Goal: Check status: Check status

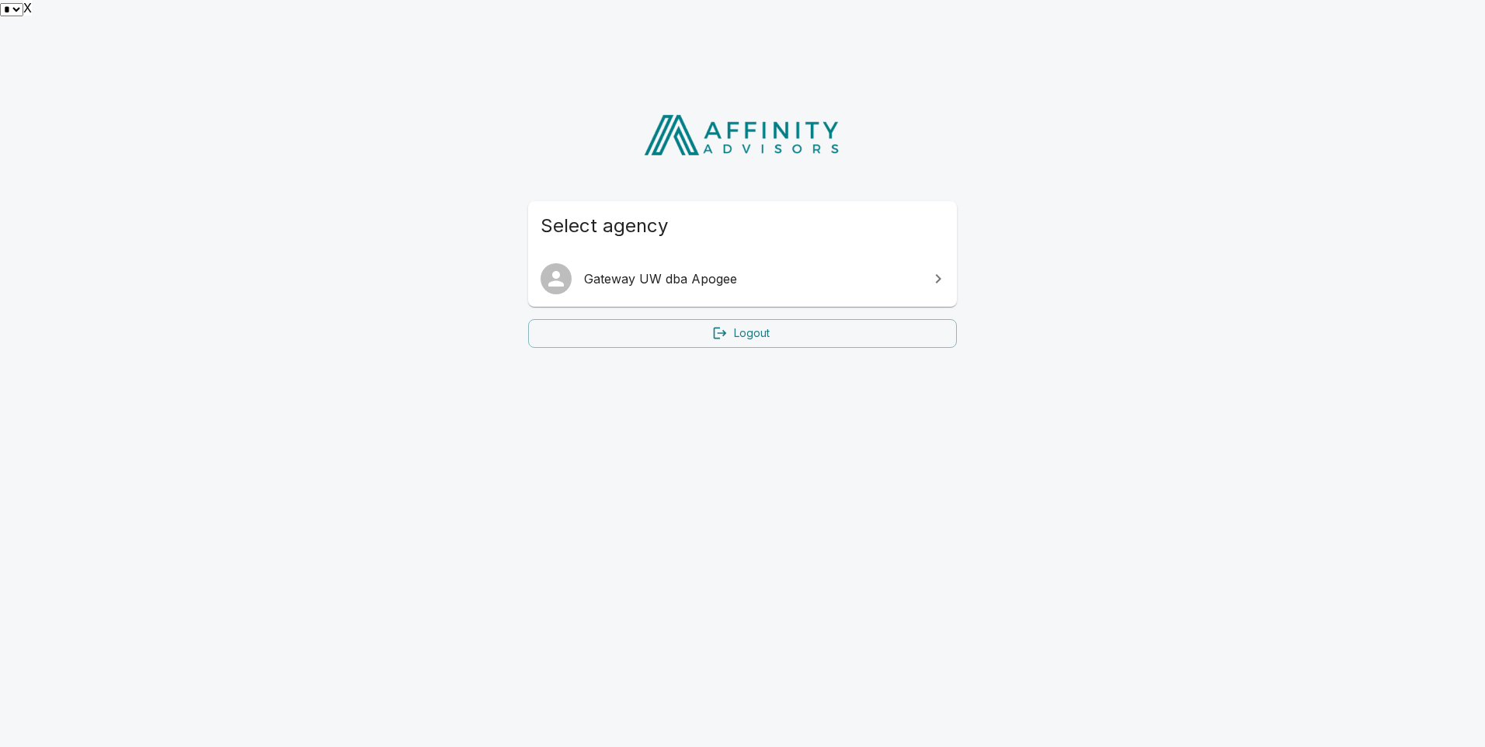
click at [693, 270] on span "Gateway UW dba Apogee" at bounding box center [752, 279] width 336 height 19
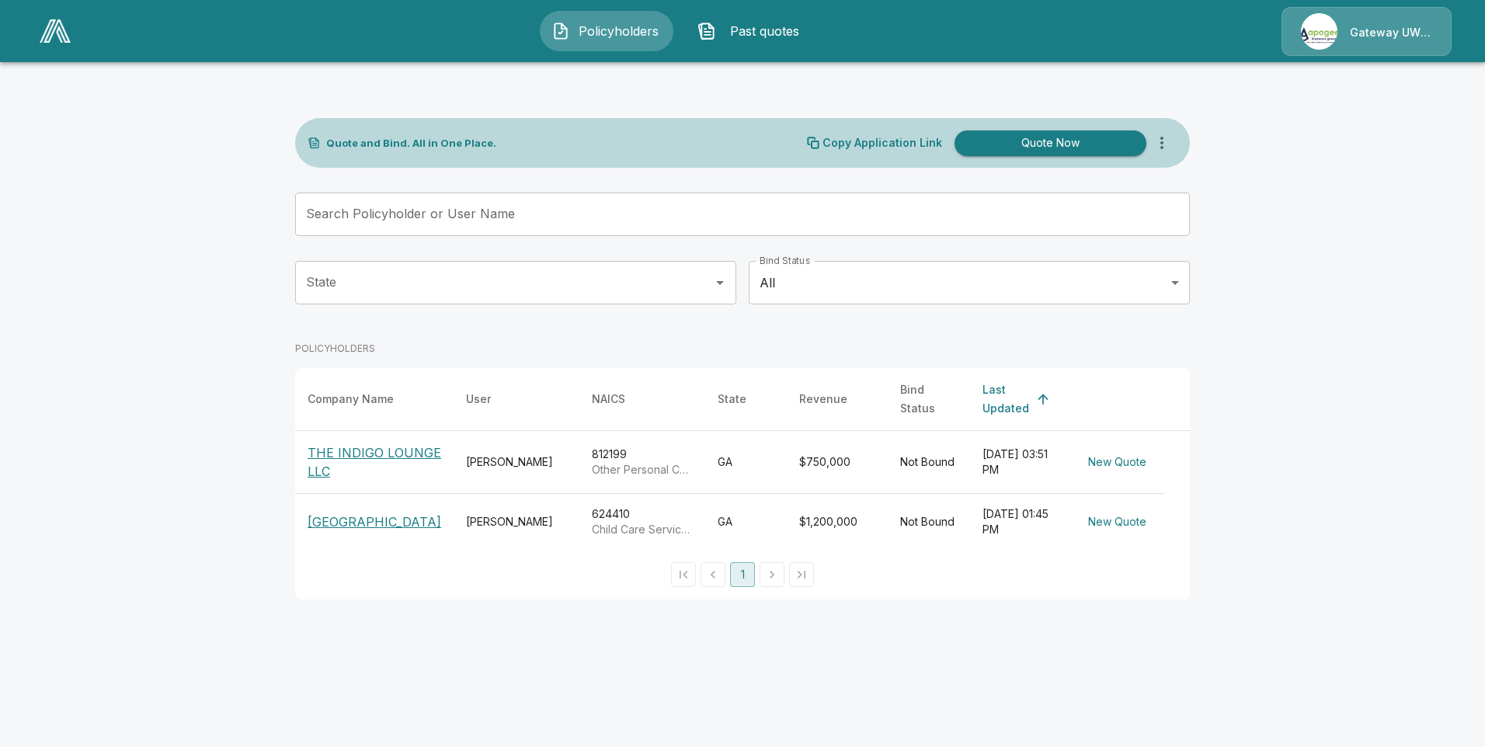
click at [344, 443] on p "THE INDIGO LOUNGE LLC" at bounding box center [375, 461] width 134 height 37
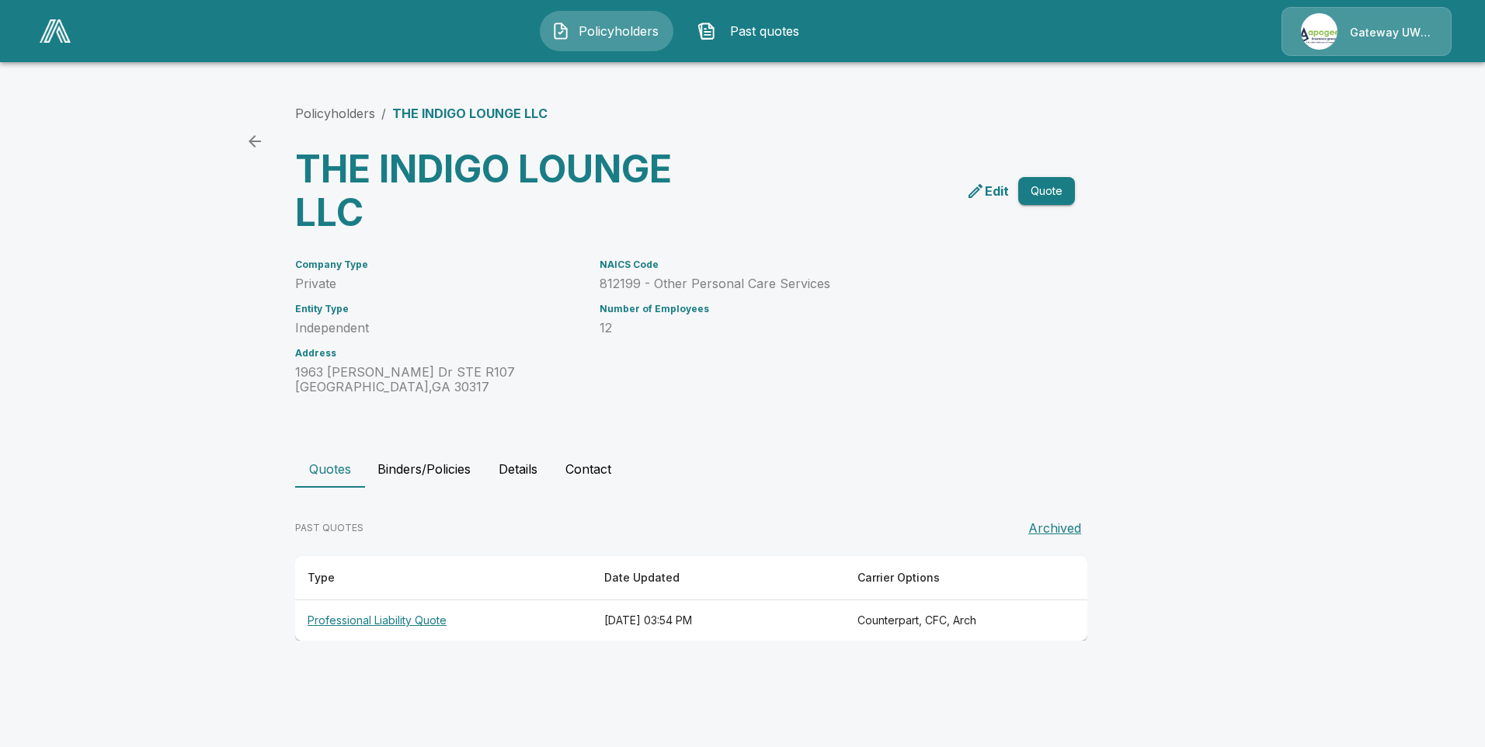
click at [398, 603] on th "Professional Liability Quote" at bounding box center [443, 620] width 297 height 41
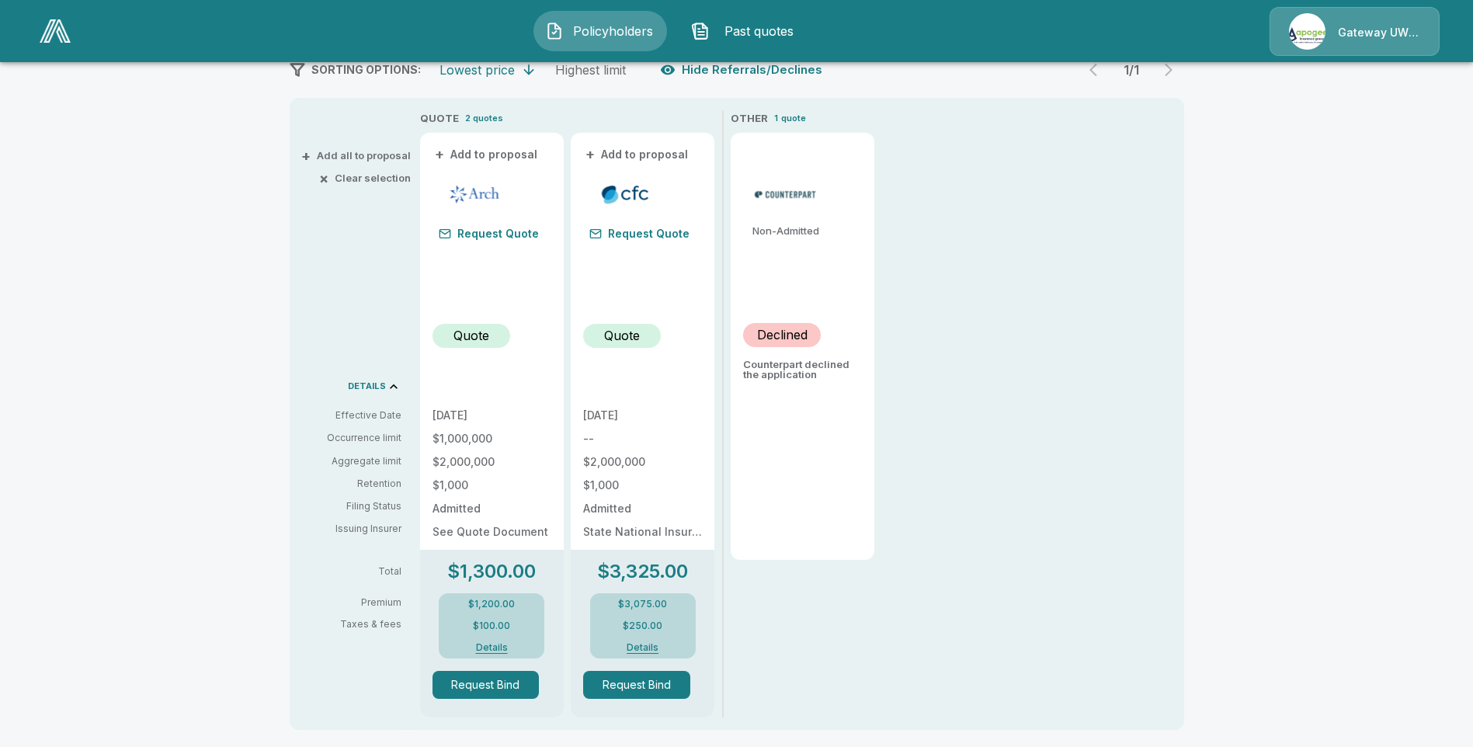
scroll to position [165, 0]
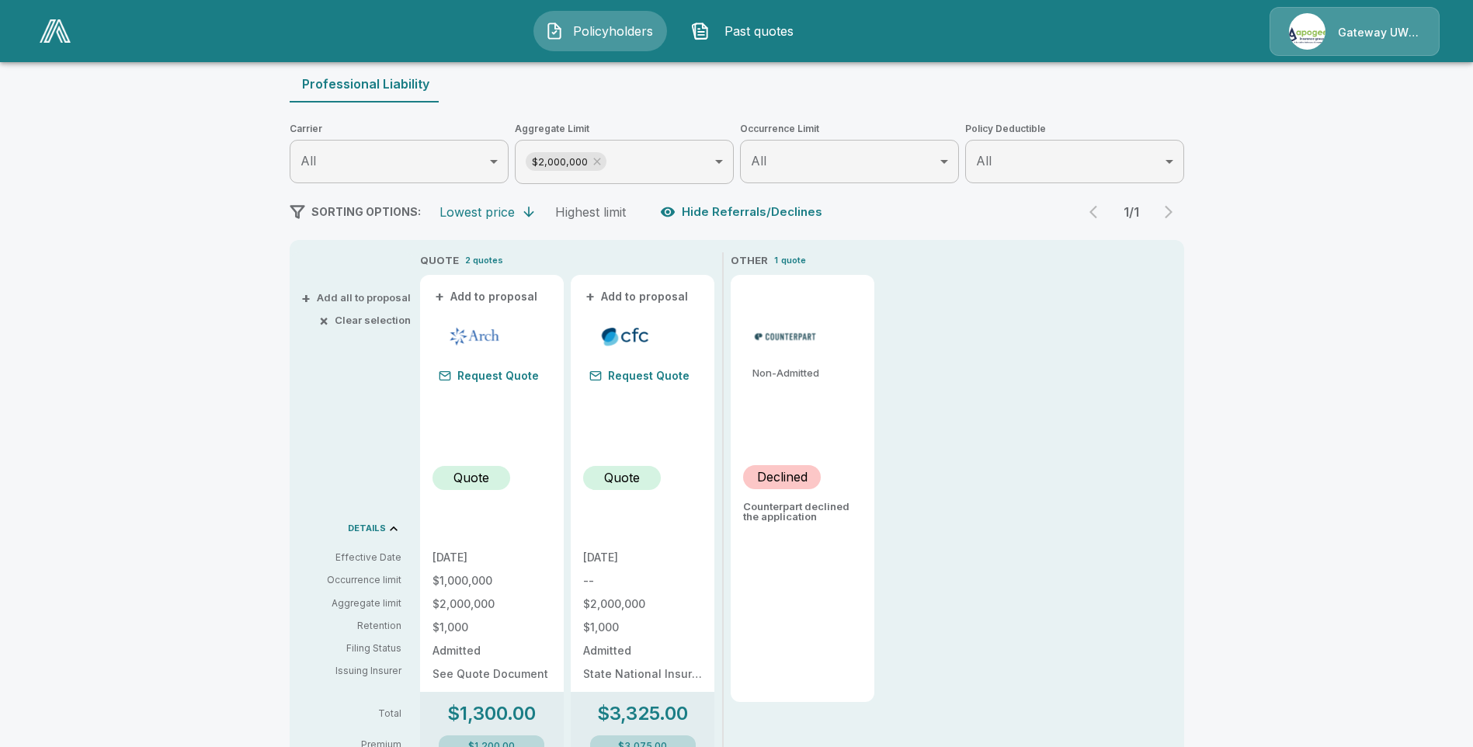
click at [471, 468] on p "Quote" at bounding box center [472, 477] width 36 height 19
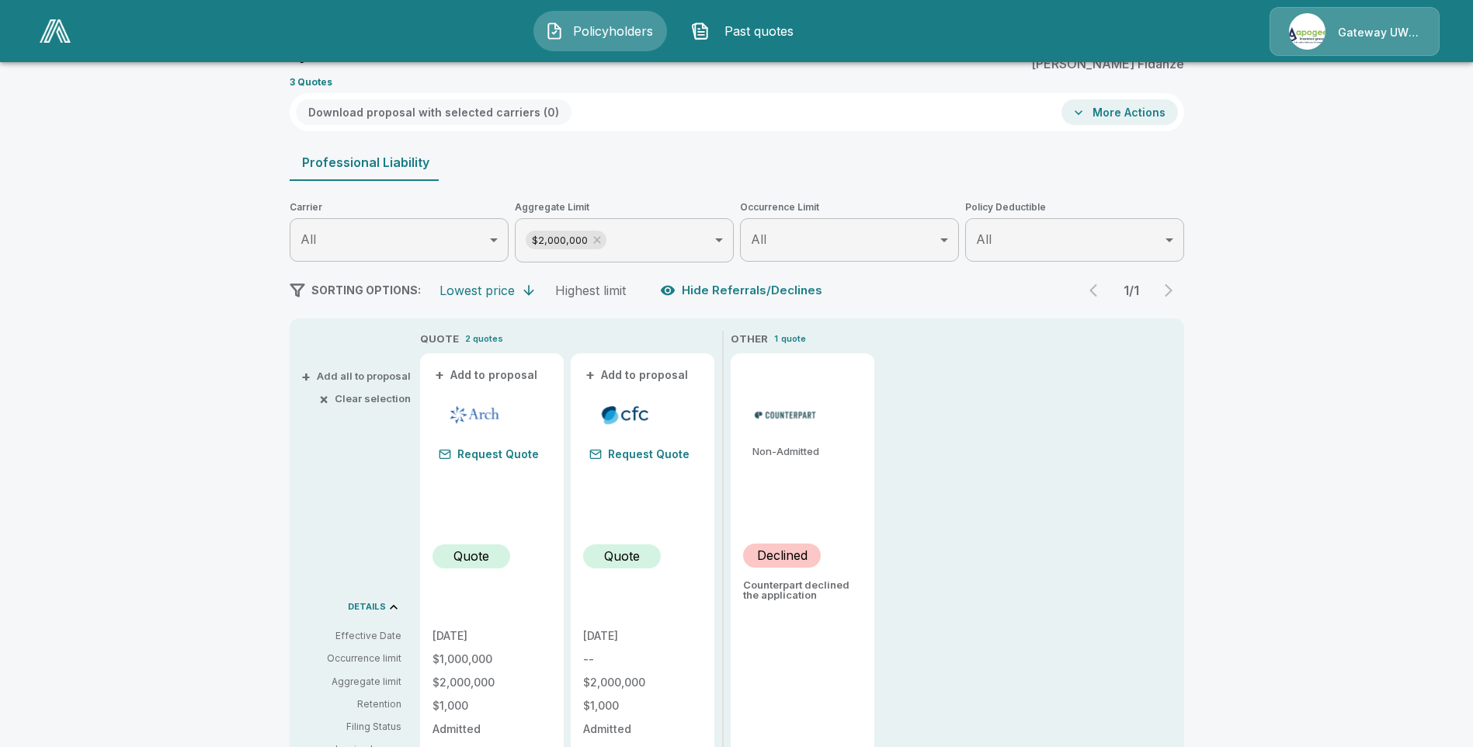
scroll to position [0, 0]
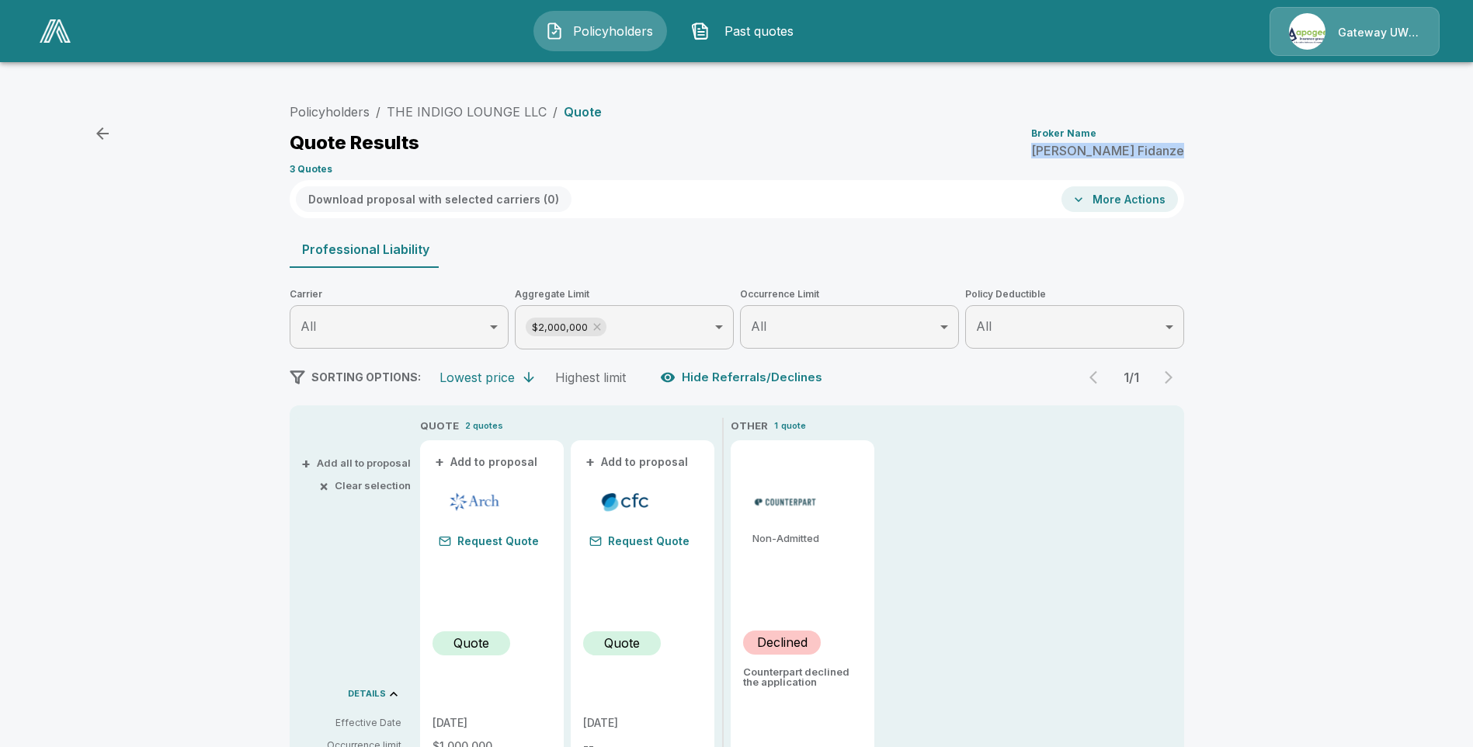
drag, startPoint x: 1190, startPoint y: 134, endPoint x: 1090, endPoint y: 134, distance: 99.4
click at [1090, 134] on div "Policyholders / THE INDIGO LOUNGE LLC / Quote Quote Results Broker Name Melanie…" at bounding box center [737, 629] width 932 height 1066
copy p "Melanie Fidanze"
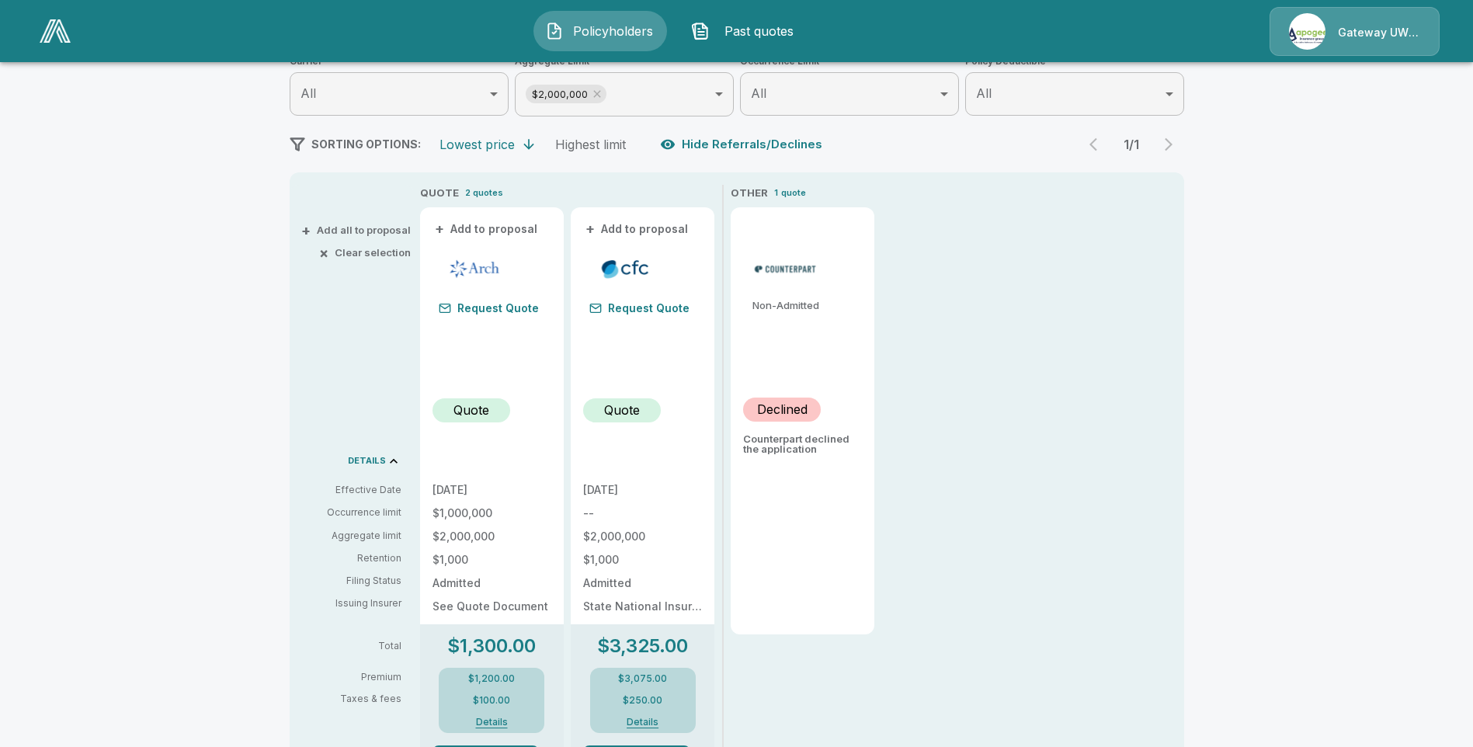
scroll to position [398, 0]
